Goal: Information Seeking & Learning: Learn about a topic

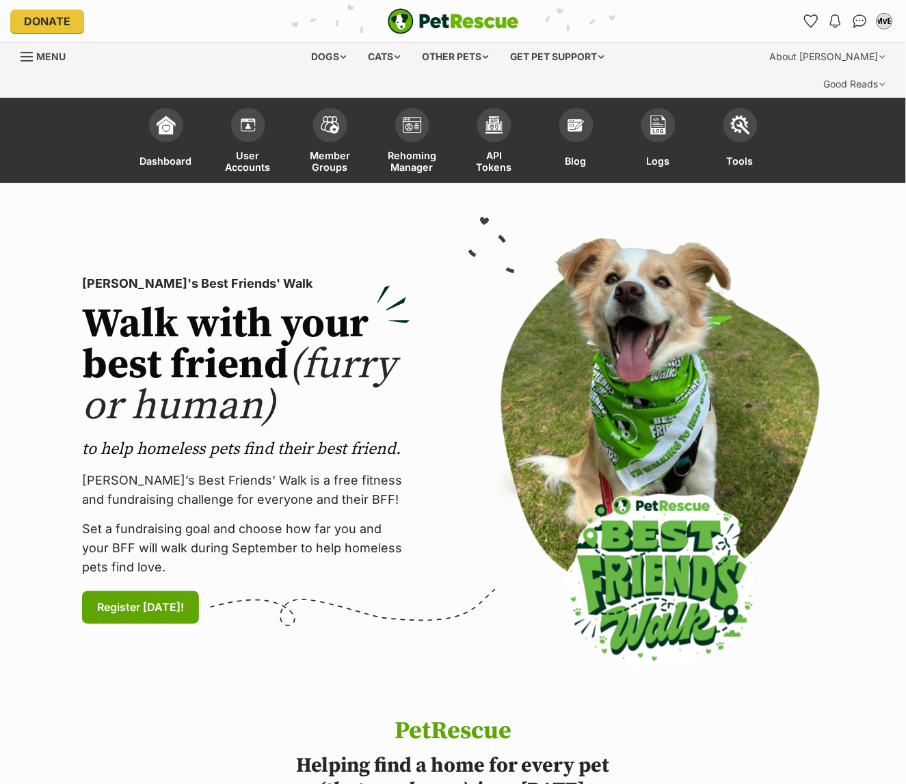
click at [439, 227] on div "[PERSON_NAME]'s Best Friends' Walk Walk with your best friend (furry or human) …" at bounding box center [453, 450] width 827 height 447
click at [611, 56] on div "Get pet support" at bounding box center [557, 56] width 114 height 27
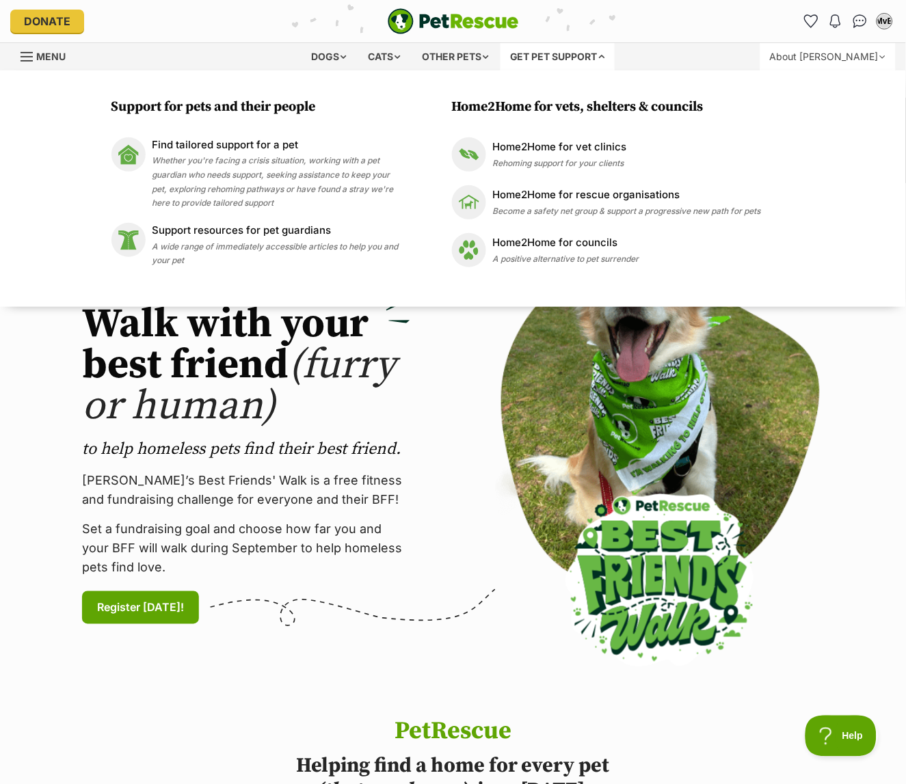
click at [760, 60] on div "About [PERSON_NAME]" at bounding box center [827, 56] width 135 height 27
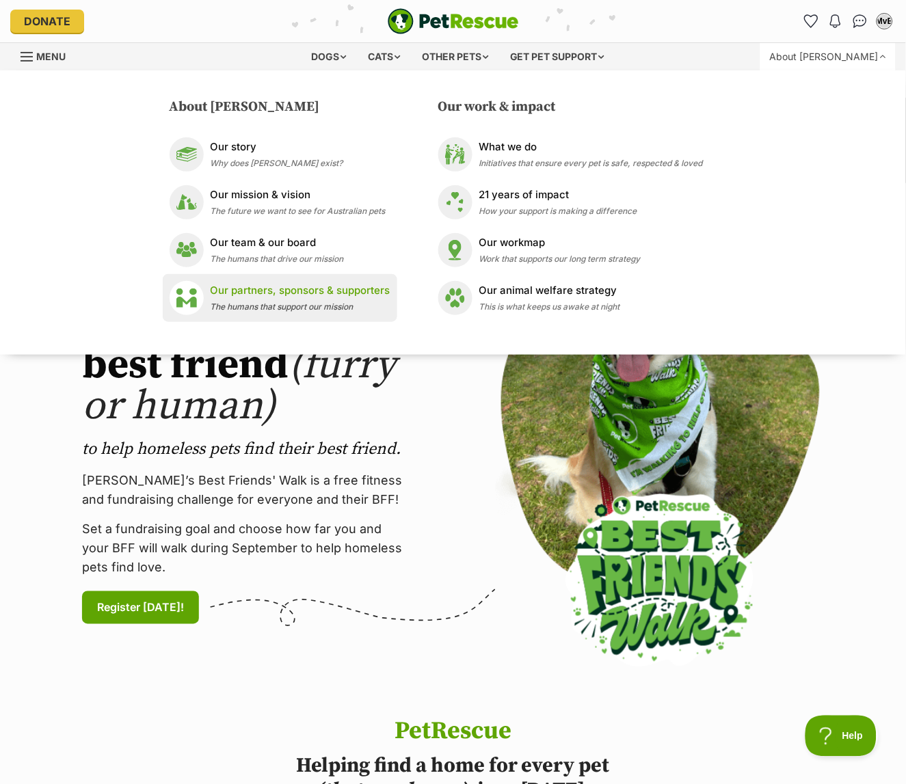
click at [351, 303] on span "The humans that support our mission" at bounding box center [282, 306] width 143 height 10
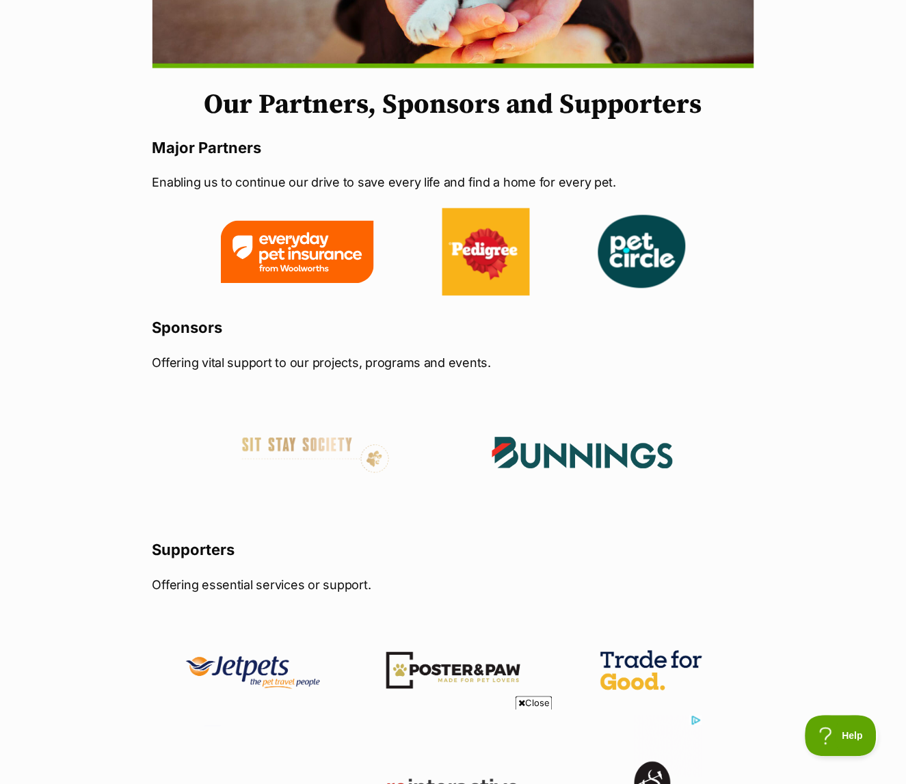
click at [537, 703] on span "Close" at bounding box center [533, 704] width 37 height 14
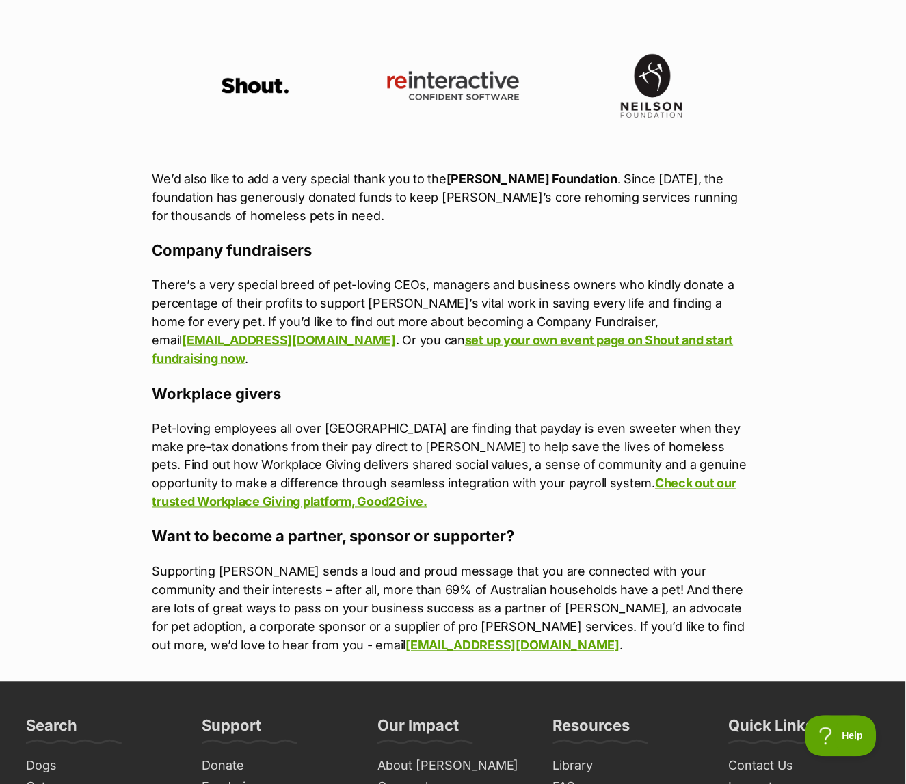
scroll to position [12, 0]
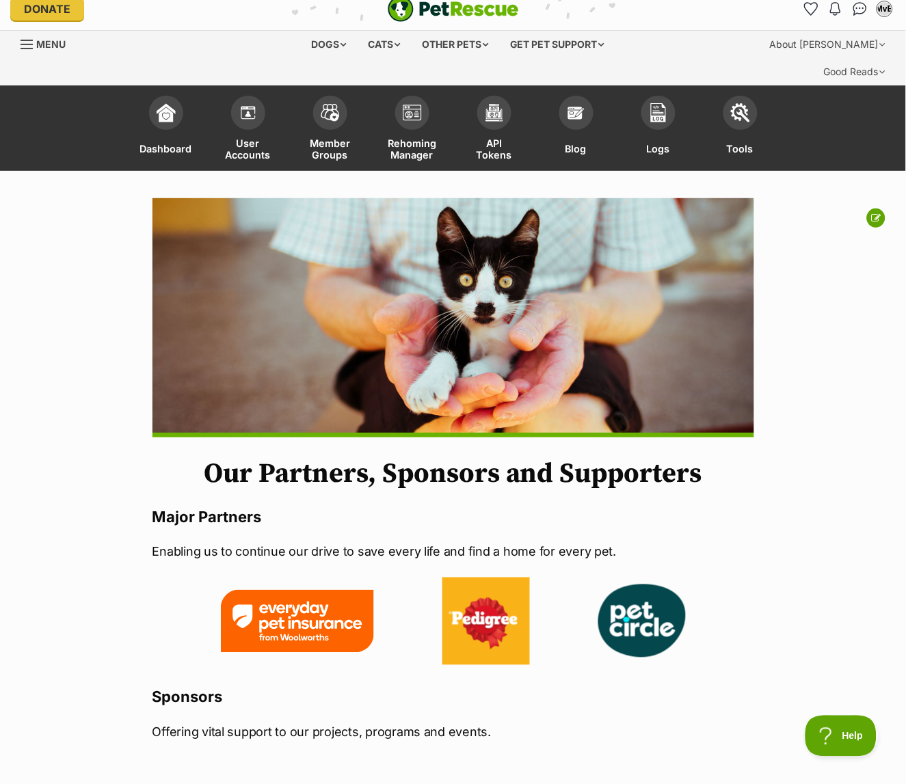
click at [293, 602] on img at bounding box center [297, 621] width 153 height 63
